Goal: Navigation & Orientation: Find specific page/section

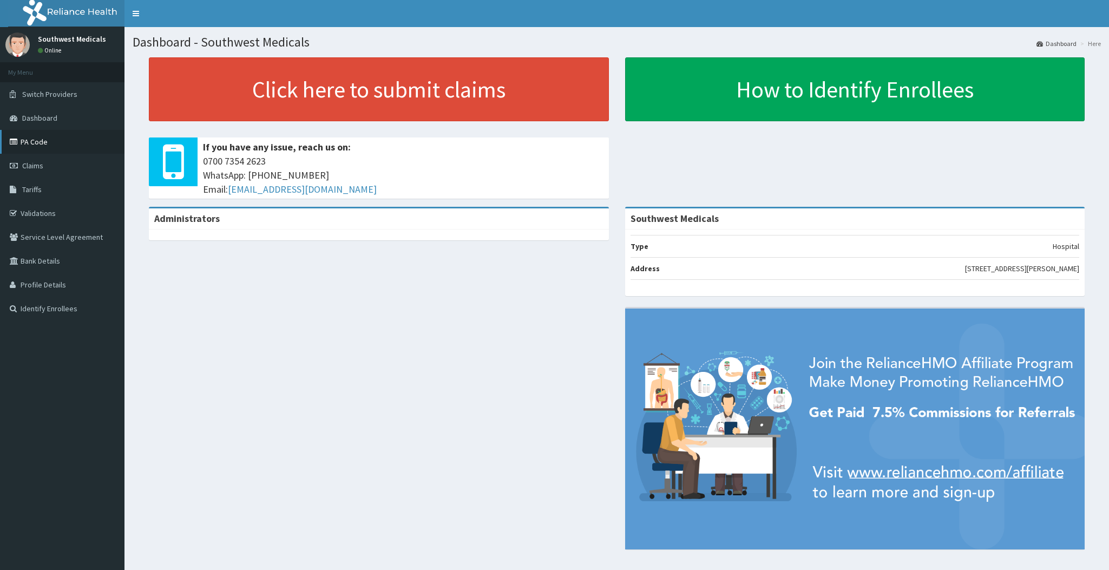
click at [54, 138] on link "PA Code" at bounding box center [62, 142] width 124 height 24
click at [44, 281] on link "Profile Details" at bounding box center [62, 285] width 124 height 24
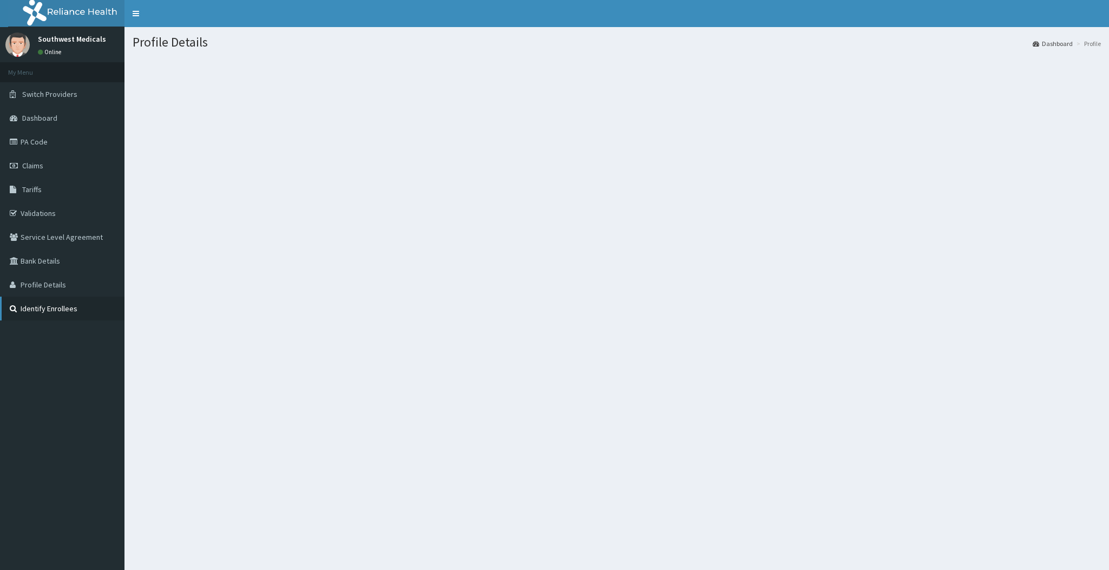
click at [81, 312] on link "Identify Enrollees" at bounding box center [62, 309] width 124 height 24
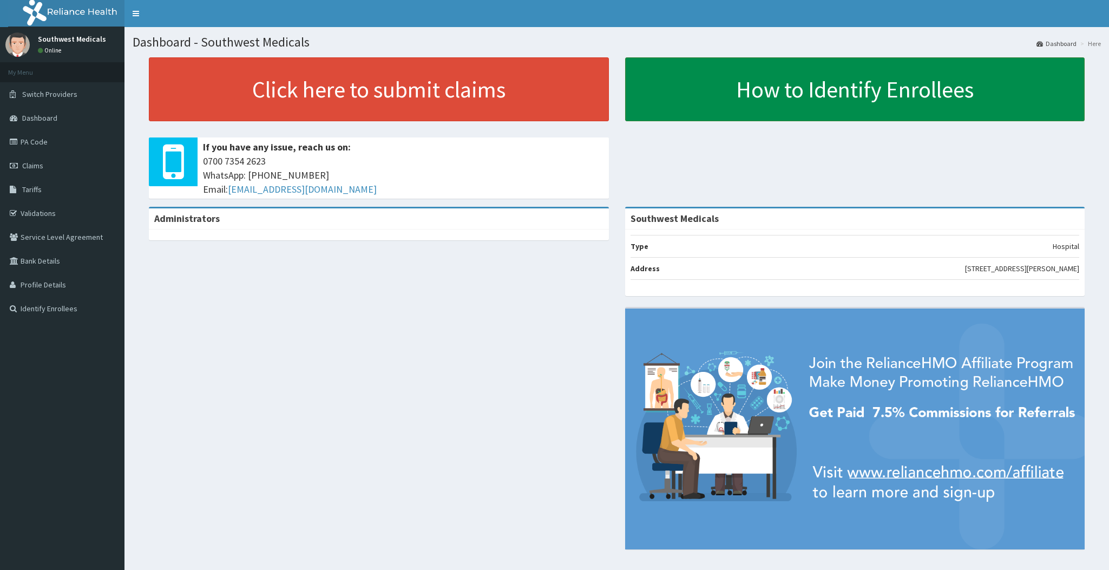
click at [781, 106] on link "How to Identify Enrollees" at bounding box center [855, 89] width 460 height 64
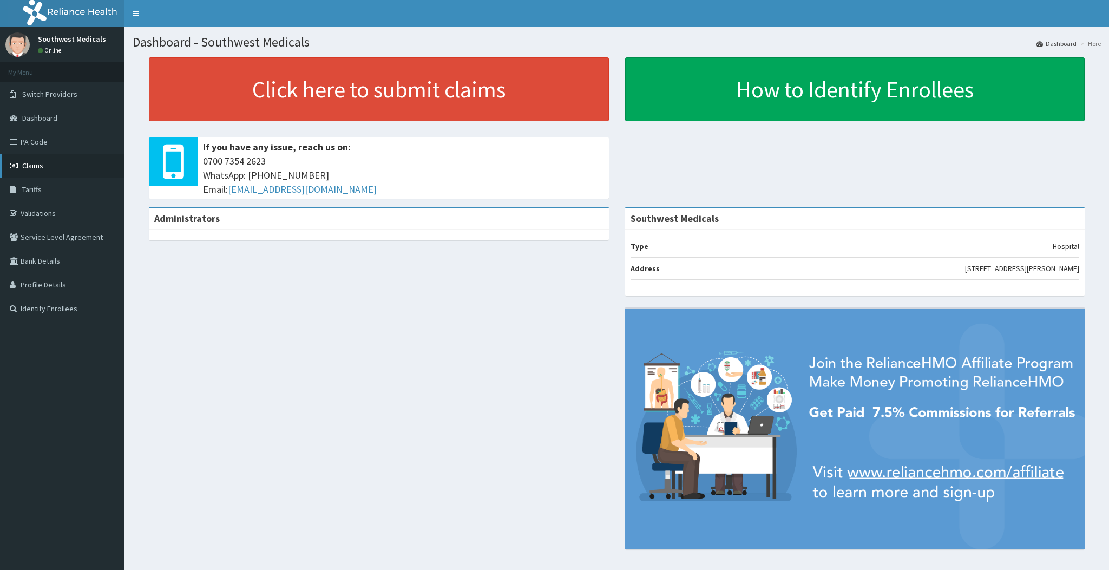
click at [33, 161] on span "Claims" at bounding box center [32, 166] width 21 height 10
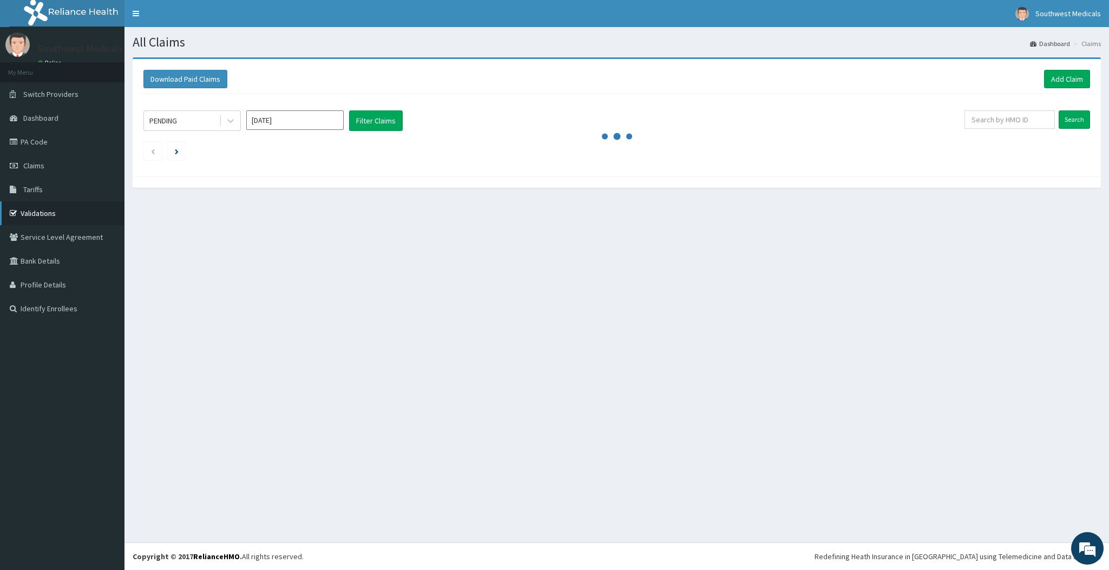
click at [54, 210] on link "Validations" at bounding box center [62, 213] width 124 height 24
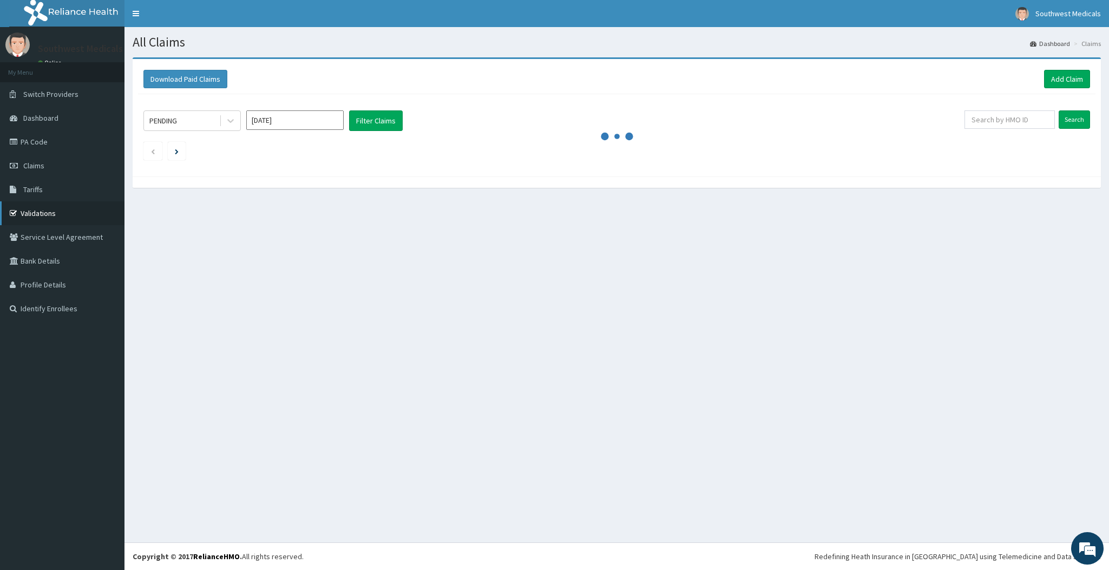
click at [54, 210] on link "Validations" at bounding box center [62, 213] width 124 height 24
click at [36, 218] on link "Validations" at bounding box center [62, 213] width 124 height 24
